Goal: Task Accomplishment & Management: Manage account settings

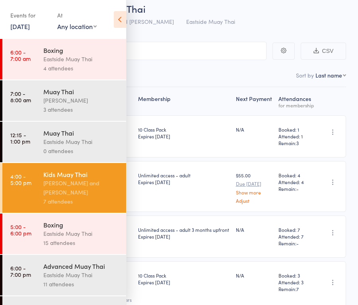
click at [118, 21] on icon at bounding box center [120, 19] width 12 height 17
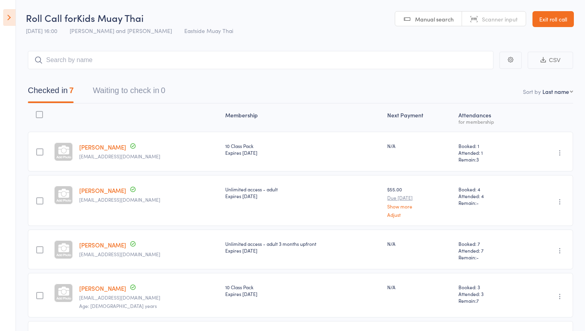
click at [358, 20] on link "Exit roll call" at bounding box center [552, 19] width 41 height 16
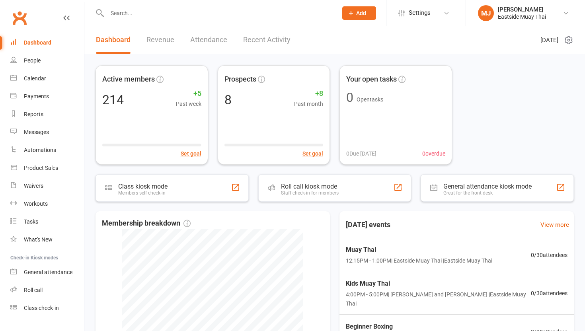
click at [141, 19] on div at bounding box center [213, 13] width 236 height 26
click at [142, 14] on input "text" at bounding box center [218, 13] width 227 height 11
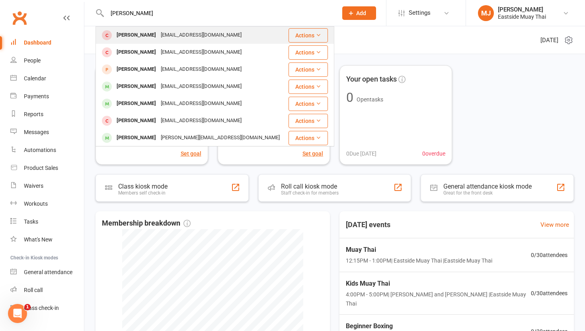
type input "johanna"
click at [145, 37] on div "Johanna Karen Sarsonas" at bounding box center [136, 35] width 44 height 12
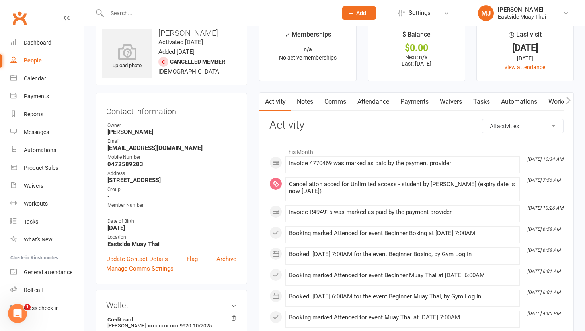
scroll to position [28, 0]
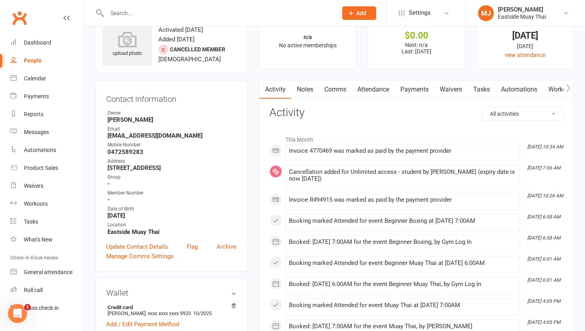
click at [413, 90] on link "Payments" at bounding box center [414, 89] width 39 height 18
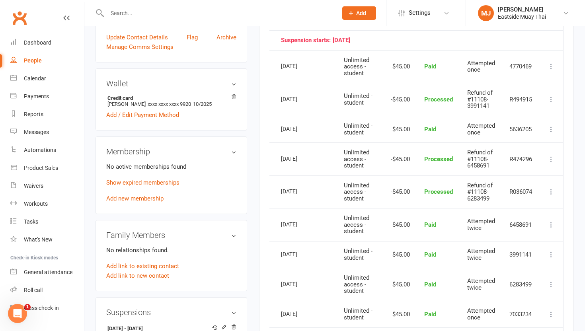
scroll to position [0, 10]
click at [551, 67] on icon at bounding box center [551, 66] width 8 height 8
click at [538, 57] on td "4770469" at bounding box center [520, 66] width 37 height 33
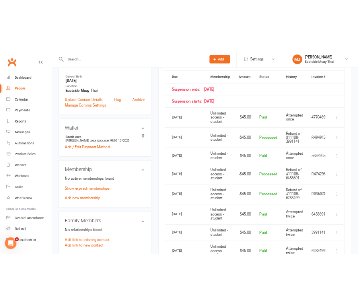
scroll to position [0, 0]
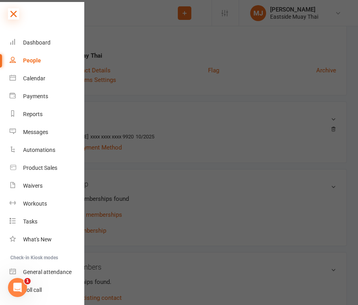
click at [18, 12] on icon at bounding box center [13, 13] width 11 height 11
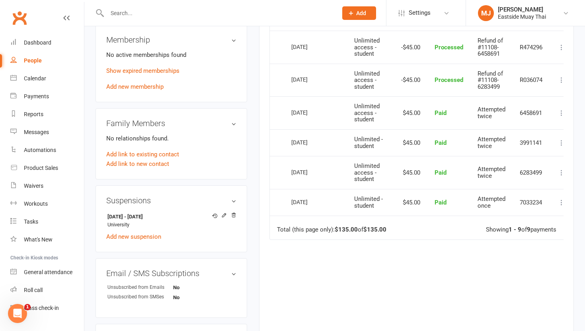
scroll to position [351, 0]
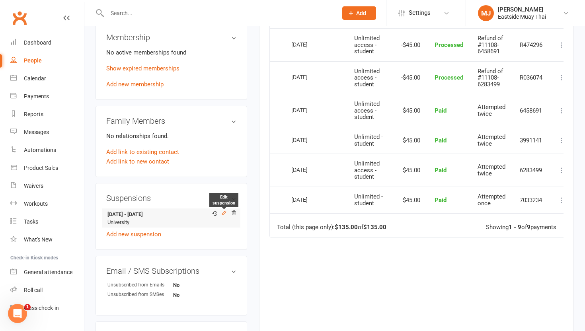
click at [223, 216] on icon at bounding box center [224, 213] width 6 height 6
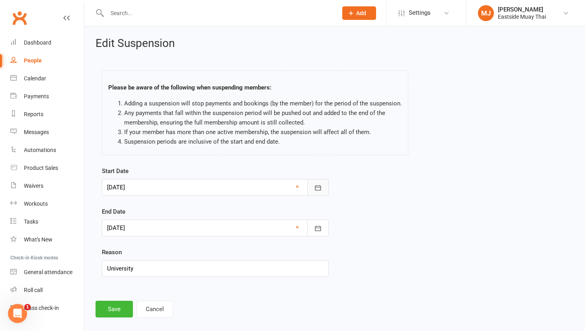
click at [316, 186] on icon "button" at bounding box center [318, 188] width 8 height 8
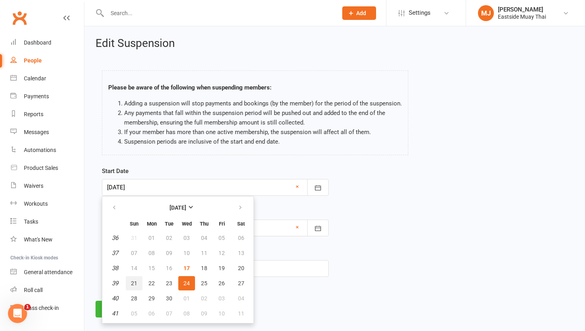
click at [130, 286] on button "21" at bounding box center [134, 283] width 17 height 14
type input "21 Sep 2025"
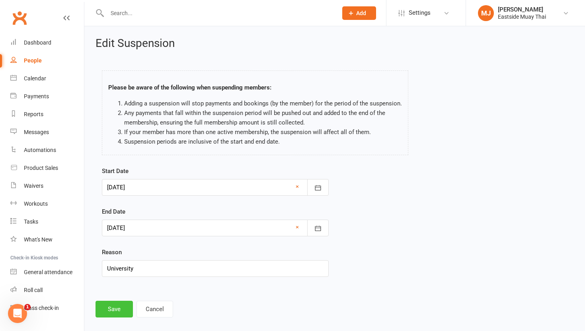
click at [109, 304] on button "Save" at bounding box center [113, 309] width 37 height 17
